Goal: Navigation & Orientation: Find specific page/section

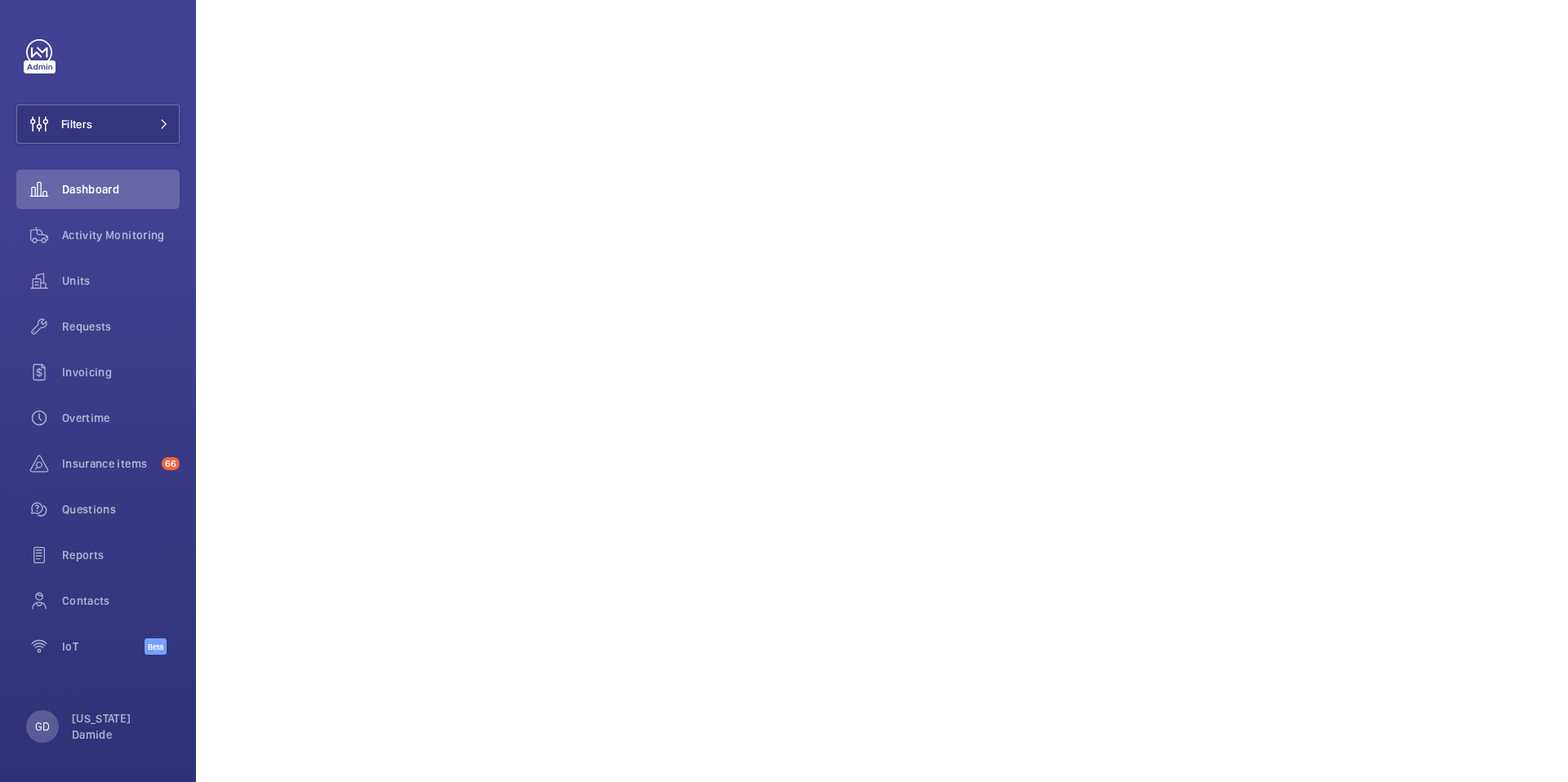
scroll to position [1548, 0]
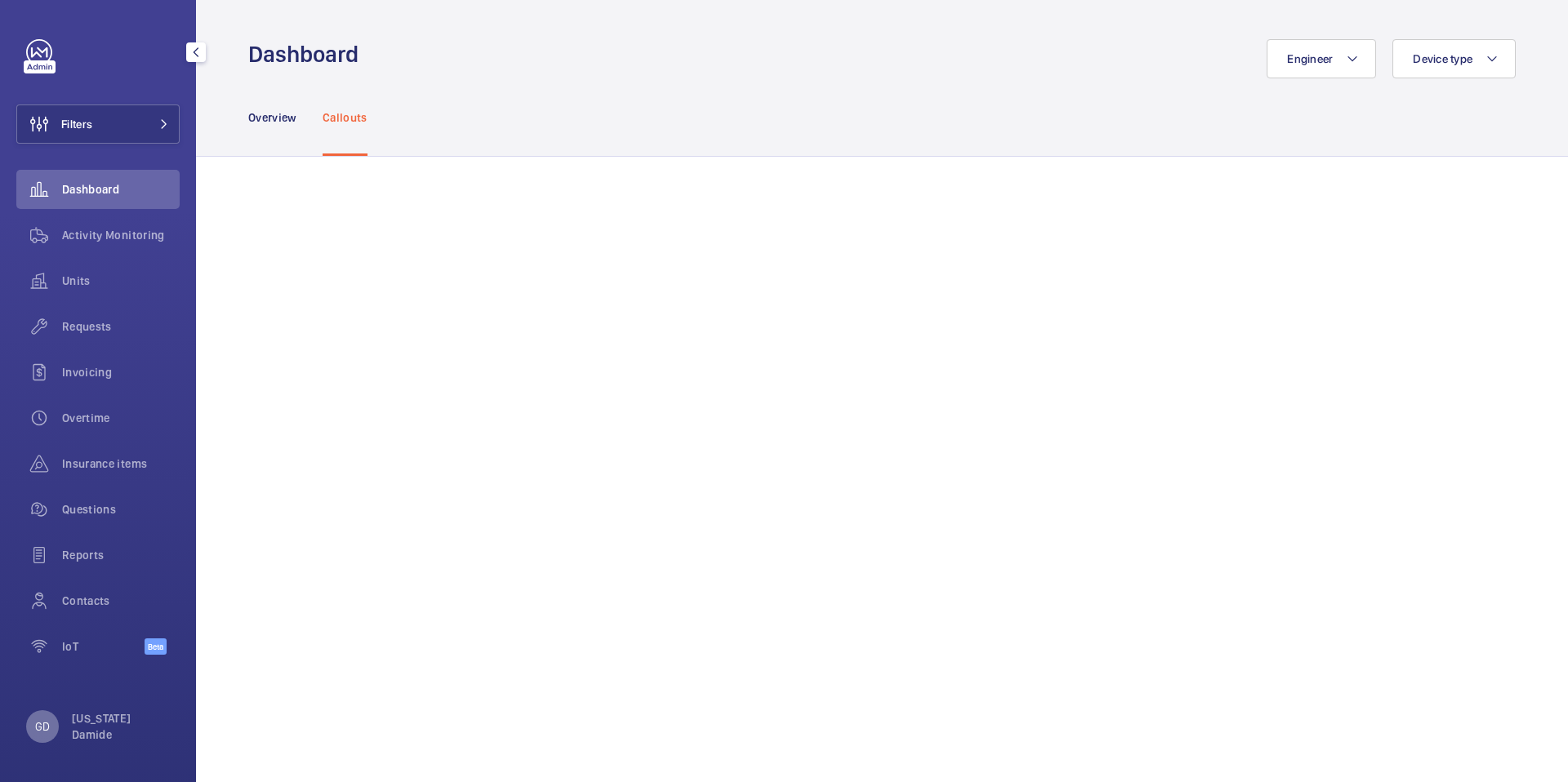
click at [40, 728] on p "GD" at bounding box center [42, 727] width 15 height 17
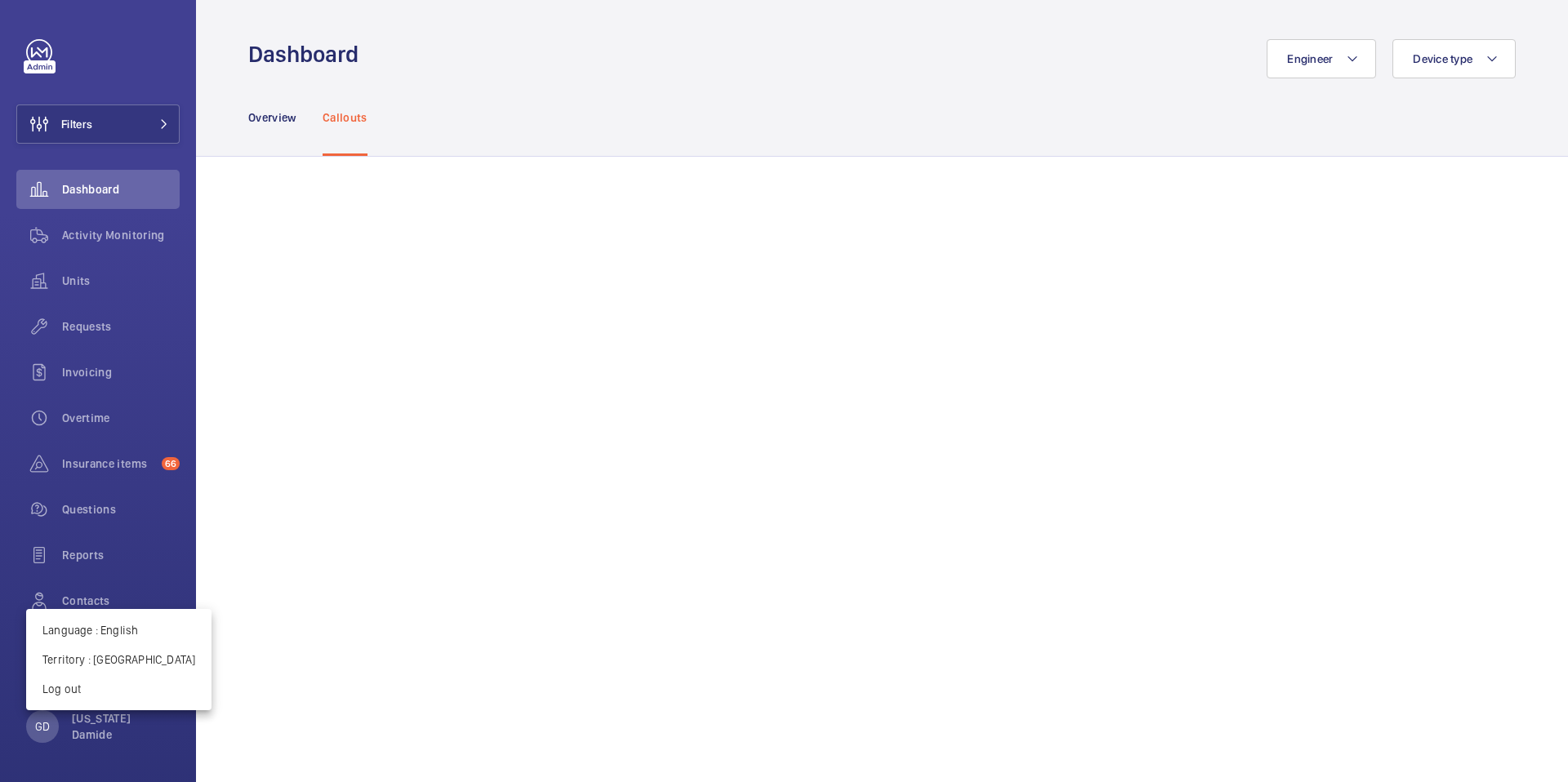
click at [229, 573] on div at bounding box center [784, 391] width 1568 height 782
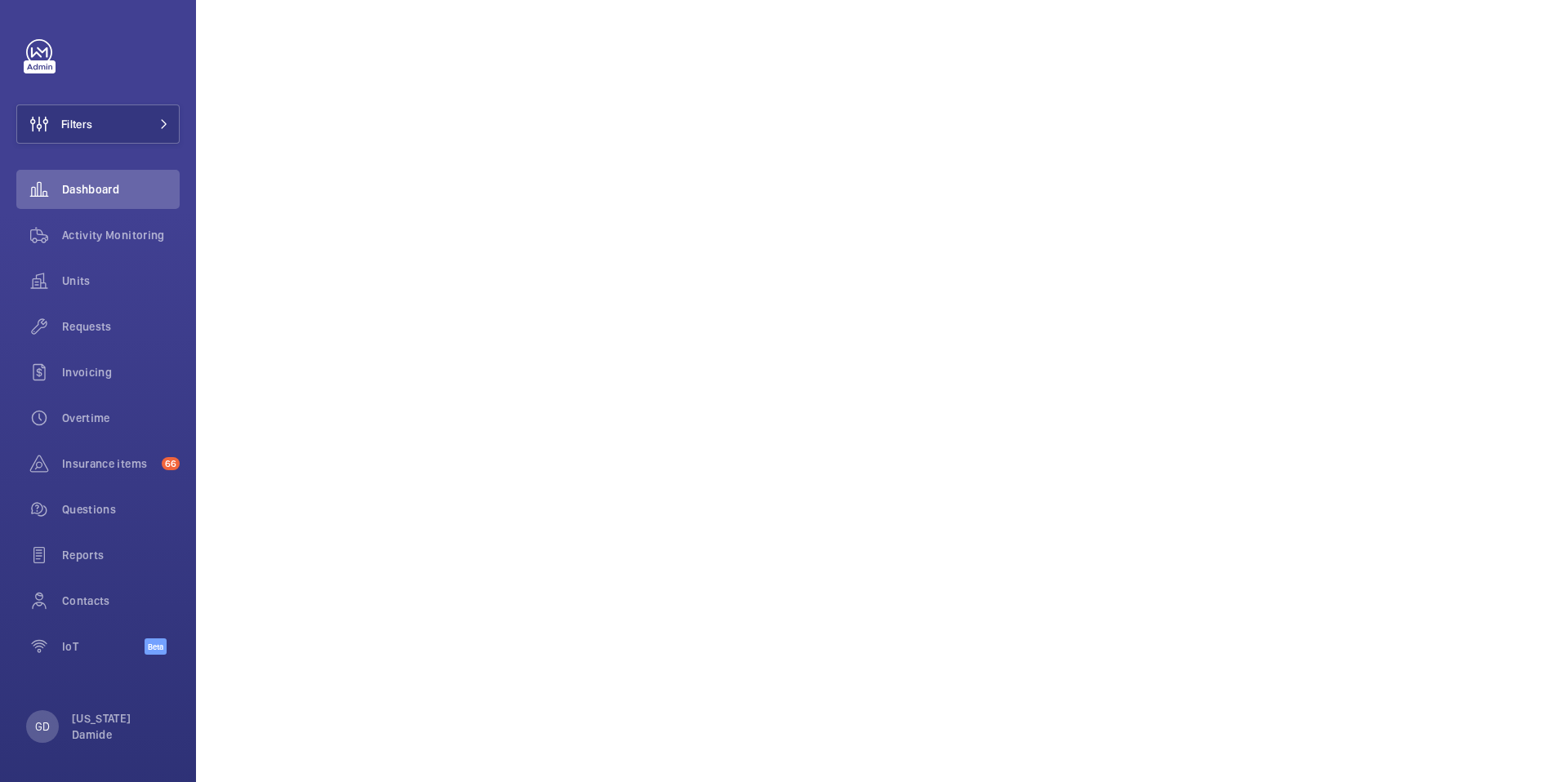
scroll to position [1220, 0]
